Goal: Task Accomplishment & Management: Manage account settings

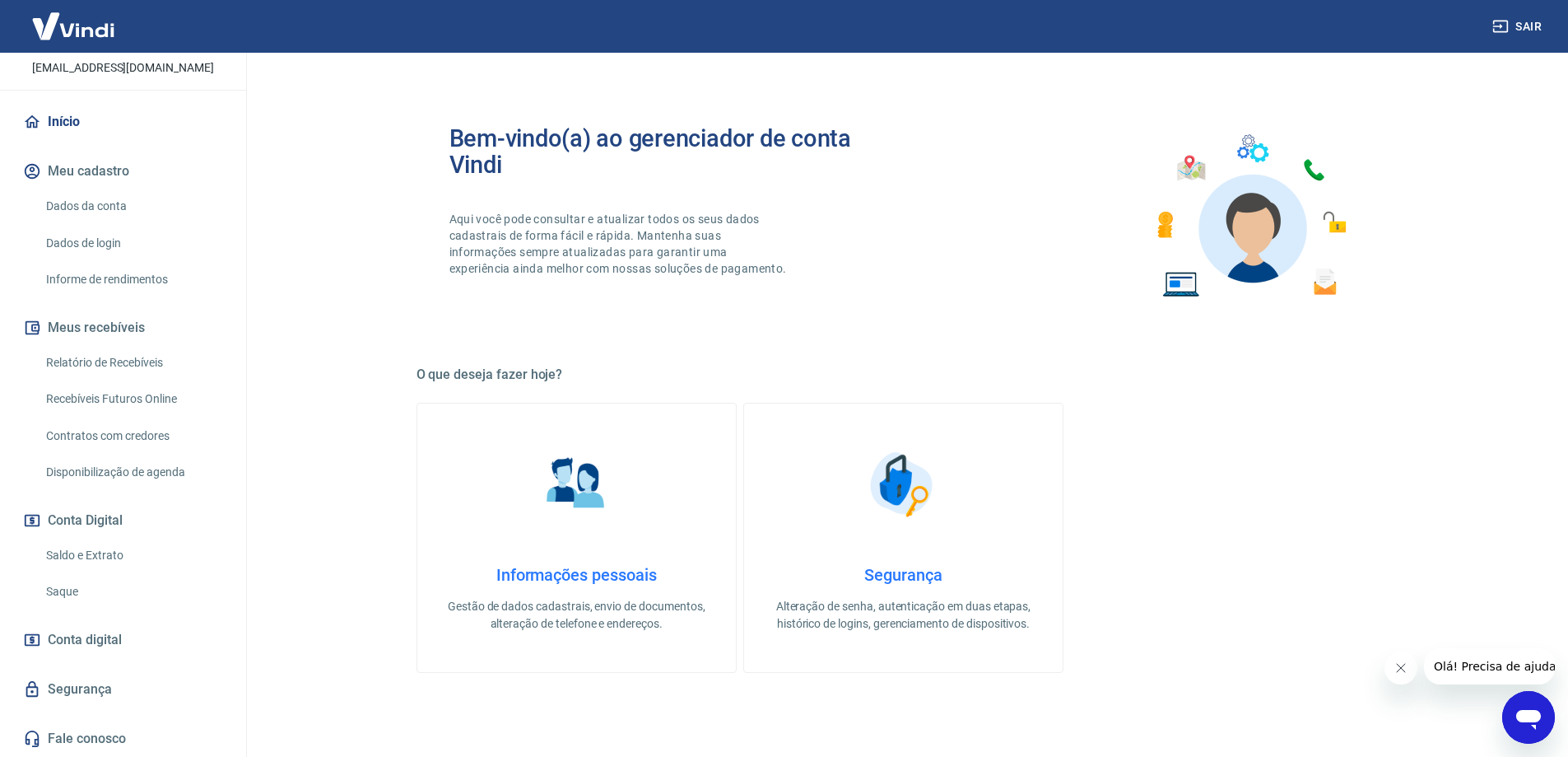
click at [97, 555] on link "Saldo e Extrato" at bounding box center [133, 555] width 187 height 34
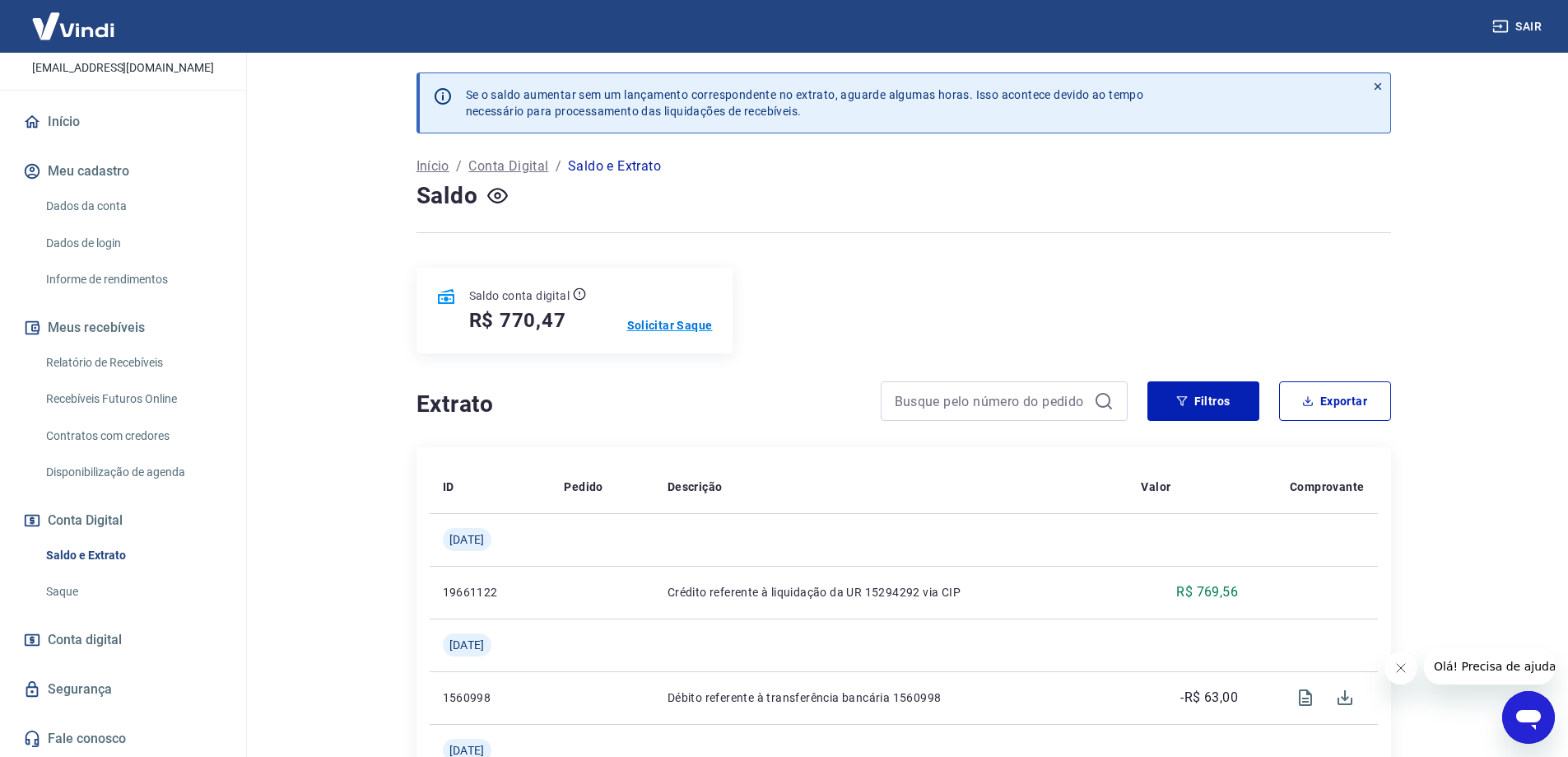
click at [697, 329] on p "Solicitar Saque" at bounding box center [670, 325] width 86 height 16
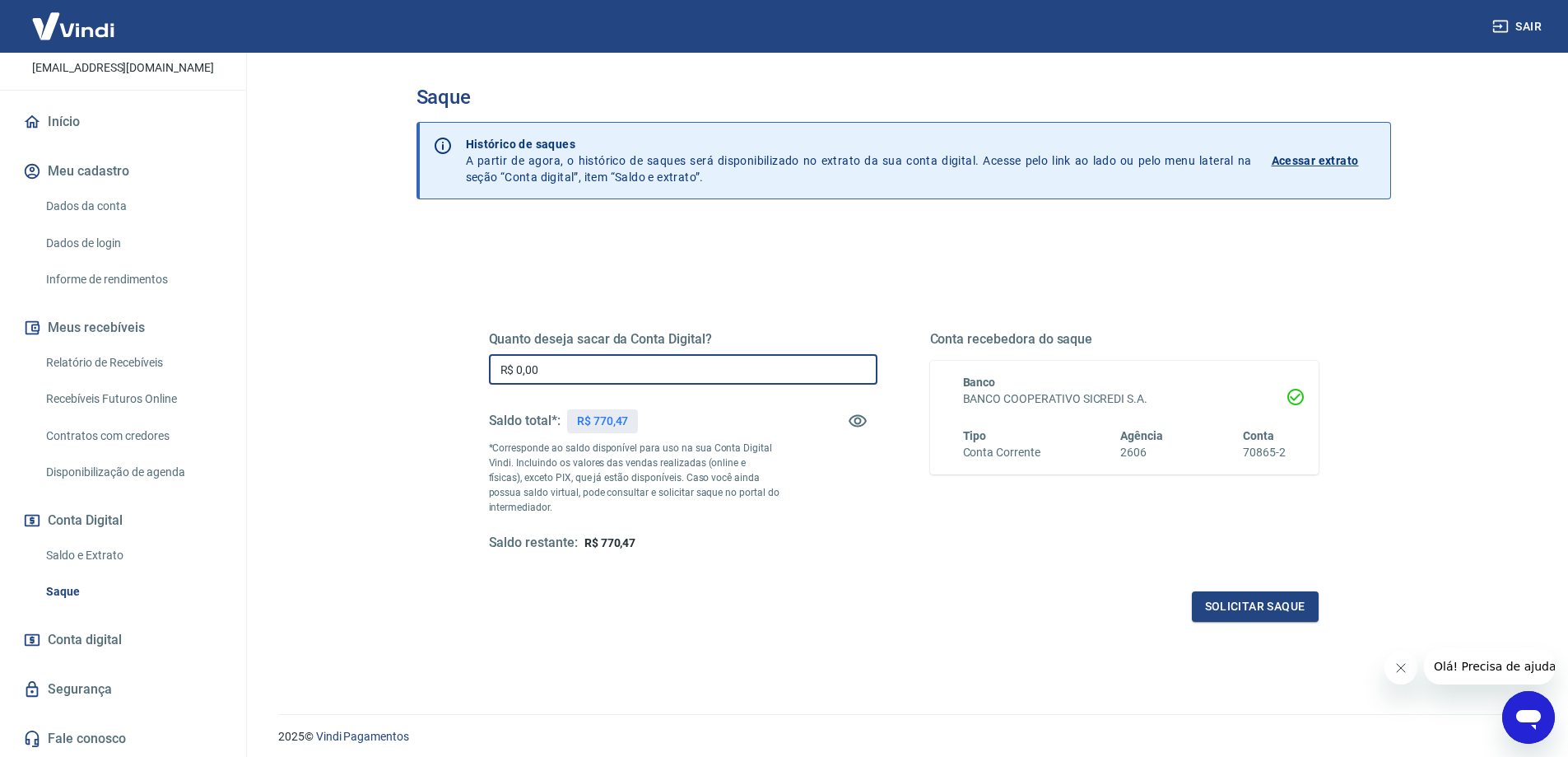
click at [633, 375] on input "R$ 0,00" at bounding box center [683, 369] width 389 height 30
type input "R$ 770,00"
click at [1256, 610] on button "Solicitar saque" at bounding box center [1255, 606] width 127 height 30
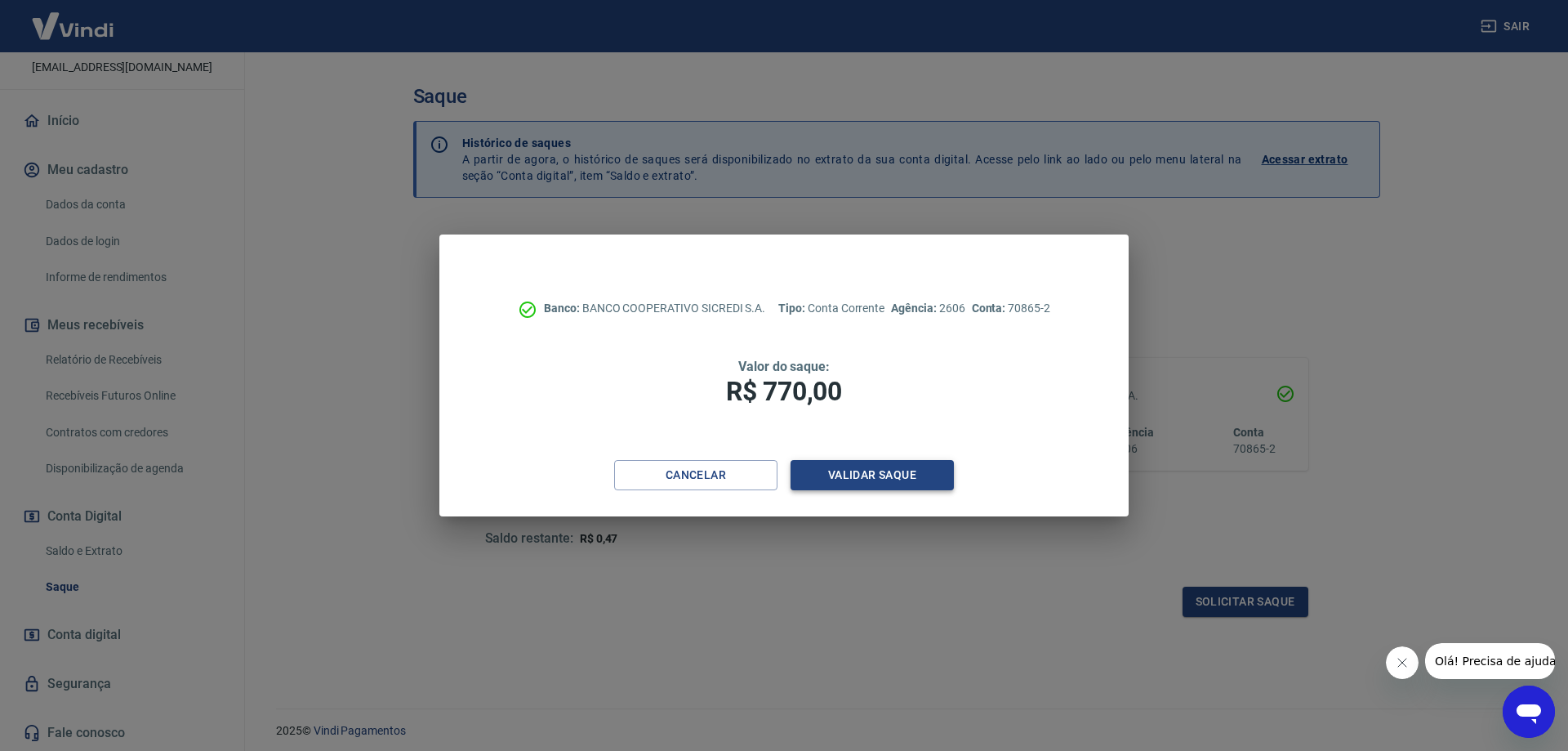
click at [898, 473] on button "Validar saque" at bounding box center [872, 475] width 163 height 30
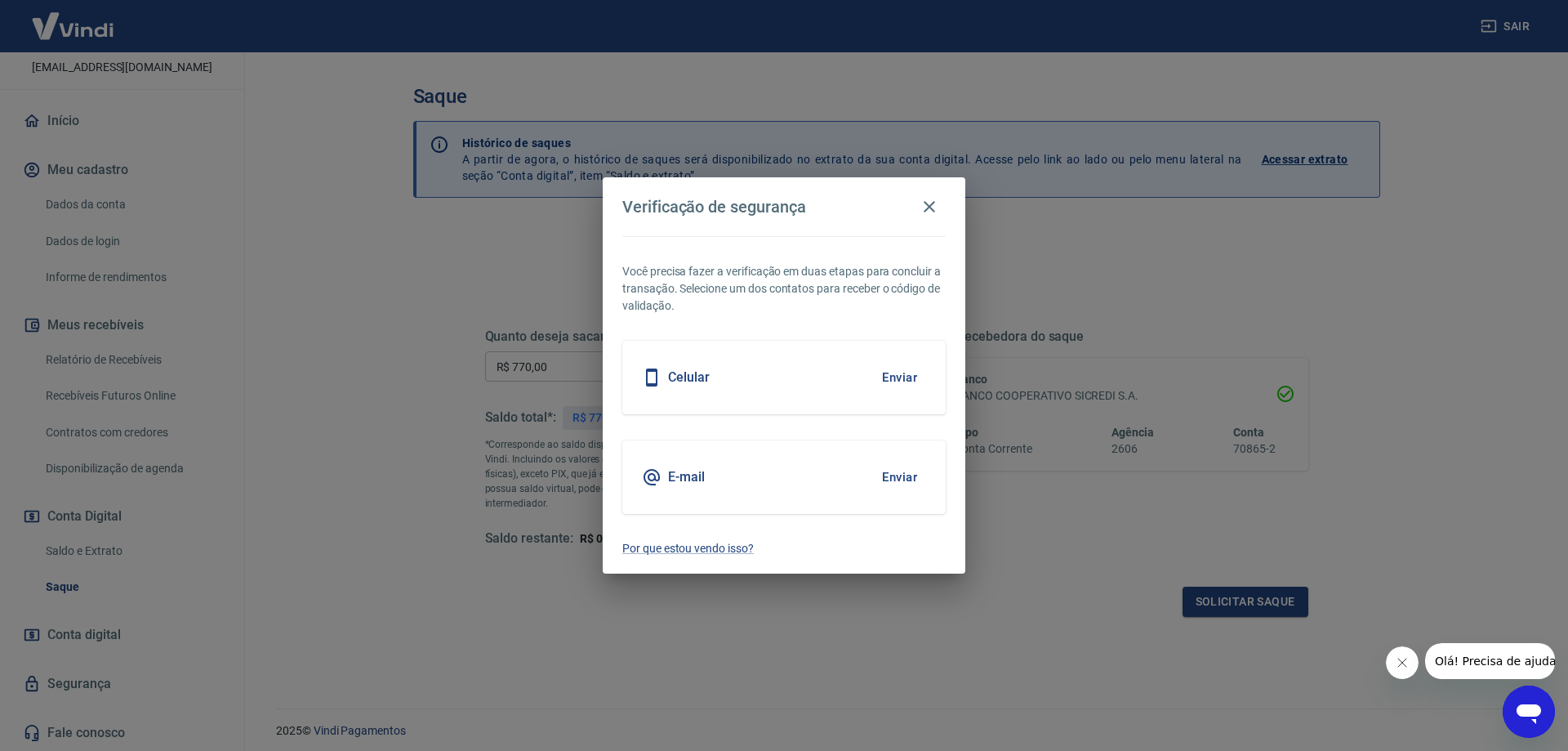
click at [898, 473] on button "Enviar" at bounding box center [900, 476] width 53 height 35
click at [905, 481] on button "Enviar" at bounding box center [900, 476] width 53 height 35
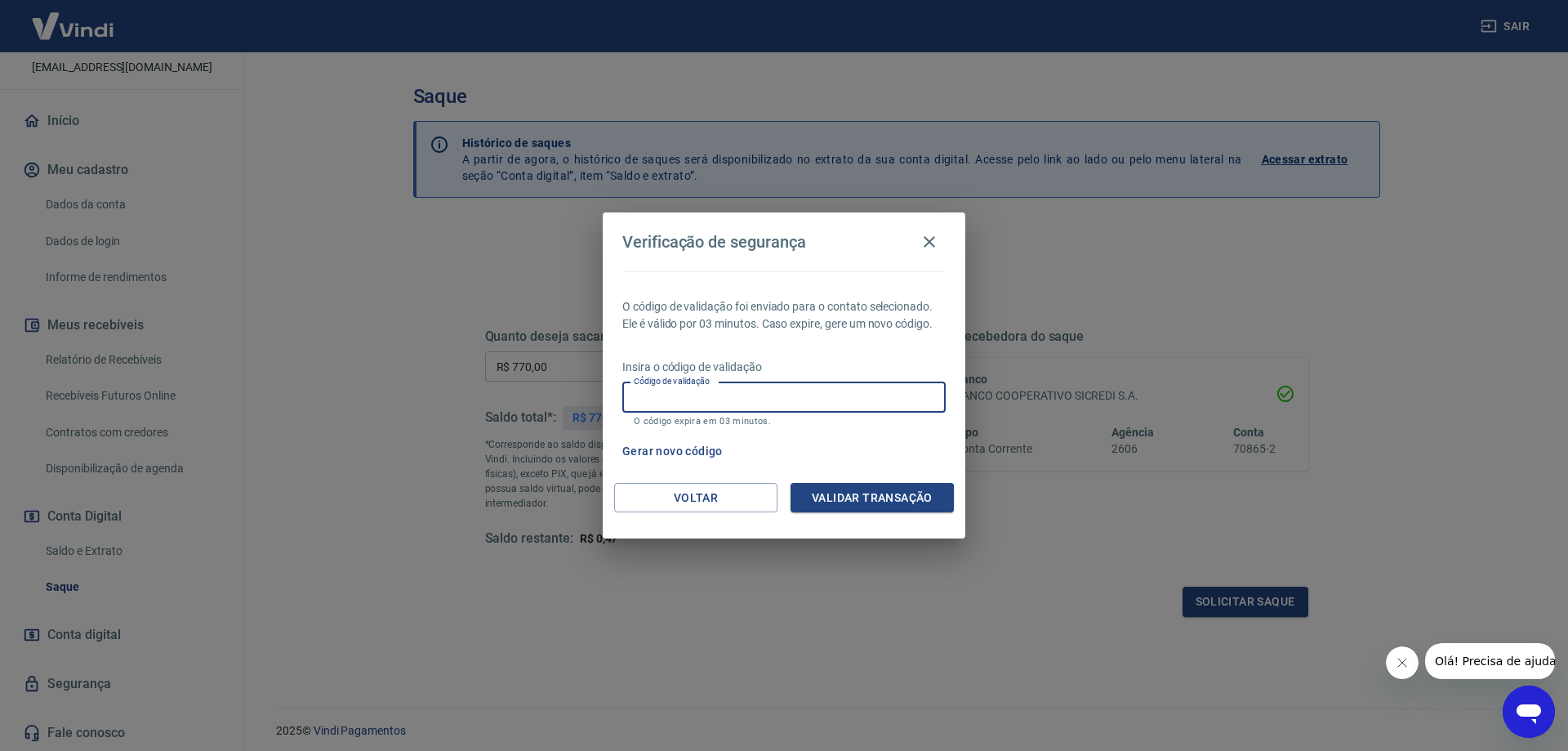
click at [760, 400] on input "Código de validação" at bounding box center [784, 397] width 323 height 30
paste input "809648"
type input "809648"
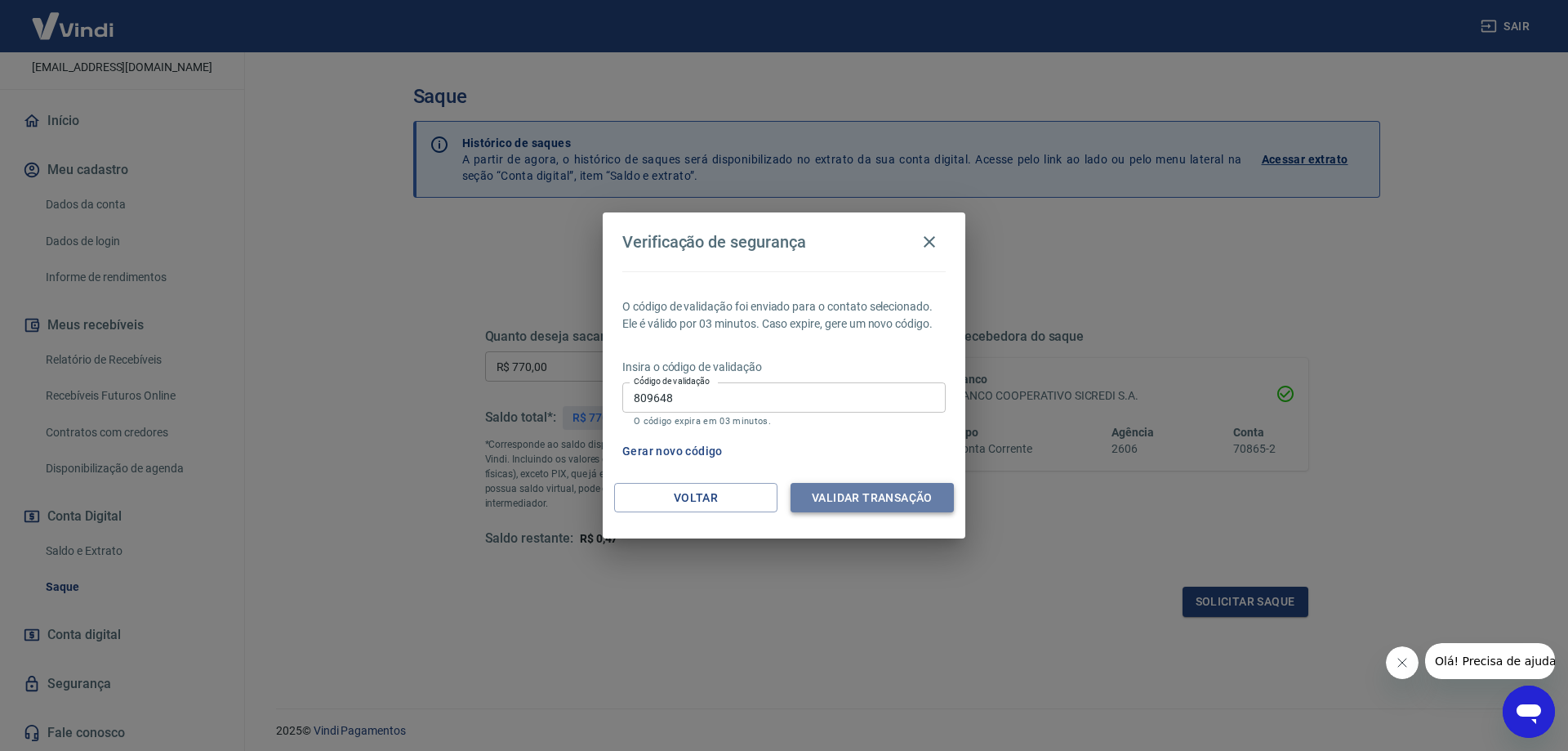
click at [840, 500] on button "Validar transação" at bounding box center [872, 498] width 163 height 30
